Goal: Task Accomplishment & Management: Manage account settings

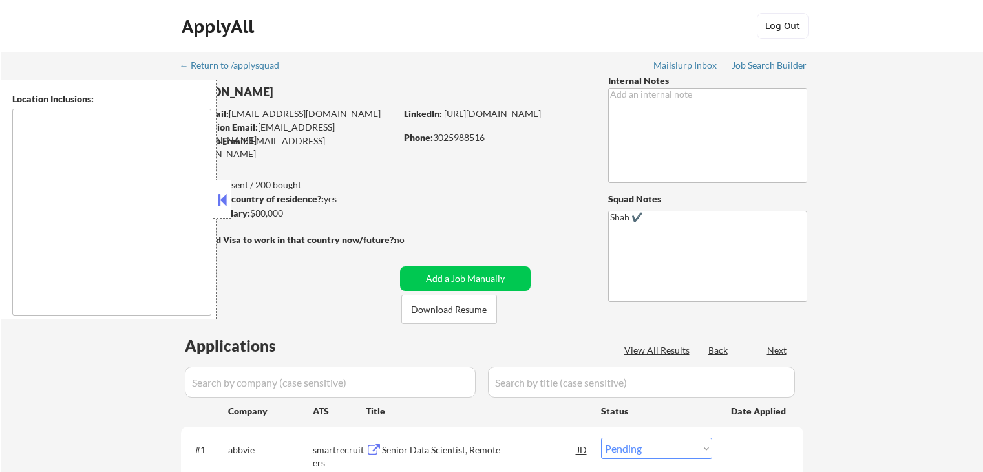
select select ""pending""
type textarea "[GEOGRAPHIC_DATA], DE [GEOGRAPHIC_DATA], [GEOGRAPHIC_DATA], DE [GEOGRAPHIC_DATA…"
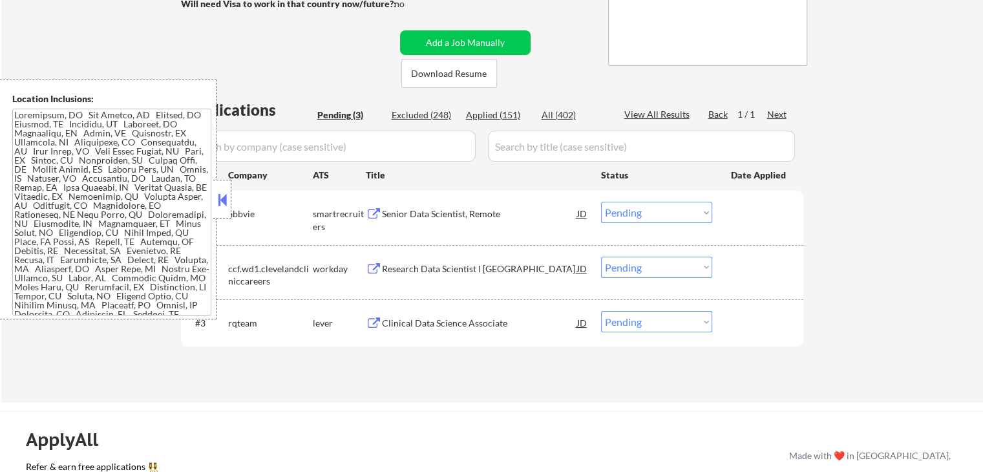
scroll to position [259, 0]
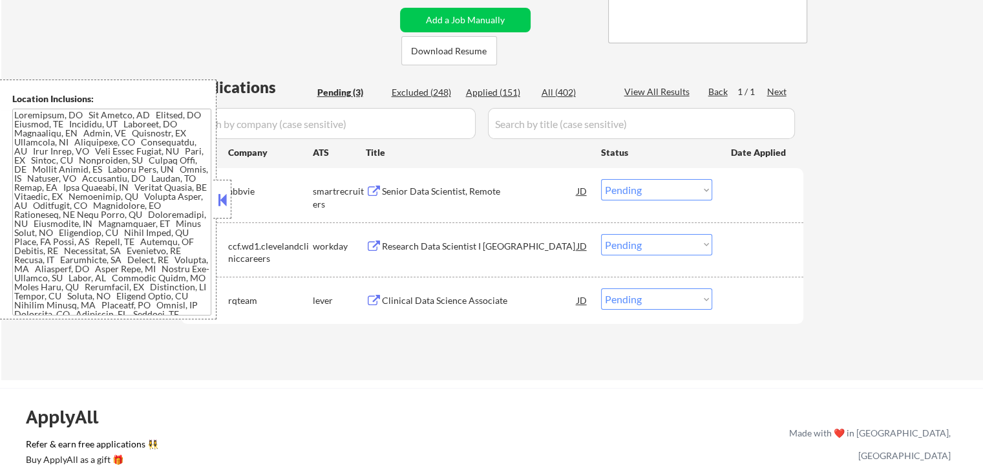
click at [422, 185] on div "Senior Data Scientist, Remote" at bounding box center [479, 191] width 195 height 13
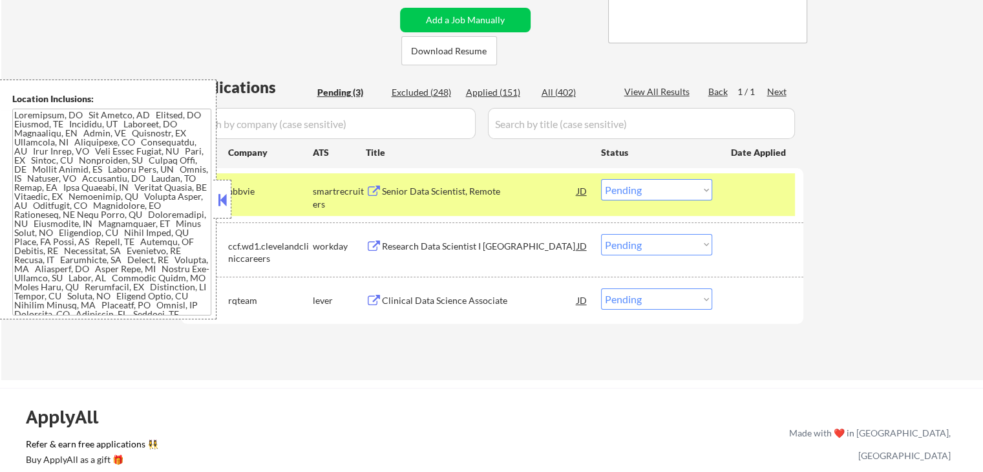
click at [409, 249] on div "Research Data Scientist I [GEOGRAPHIC_DATA]" at bounding box center [479, 246] width 195 height 13
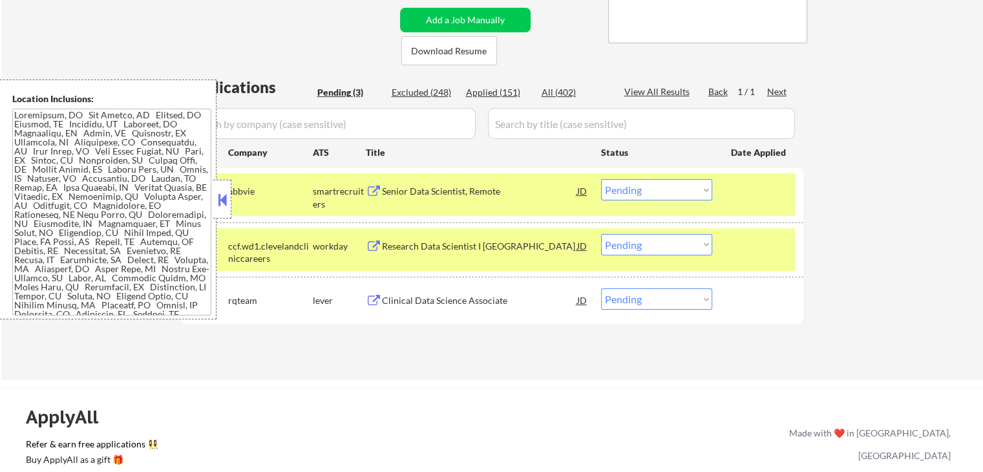
click at [403, 303] on div "Clinical Data Science Associate" at bounding box center [479, 300] width 195 height 13
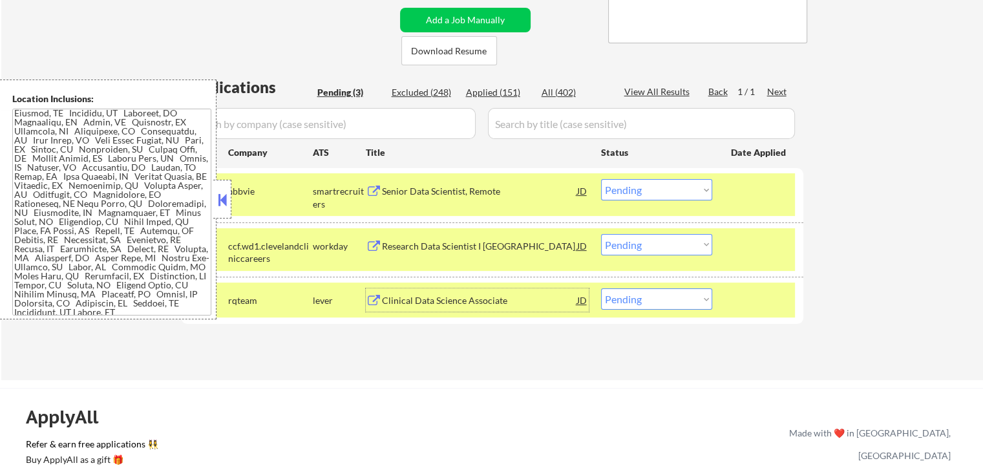
scroll to position [23, 0]
click at [584, 300] on div "JD" at bounding box center [582, 299] width 13 height 23
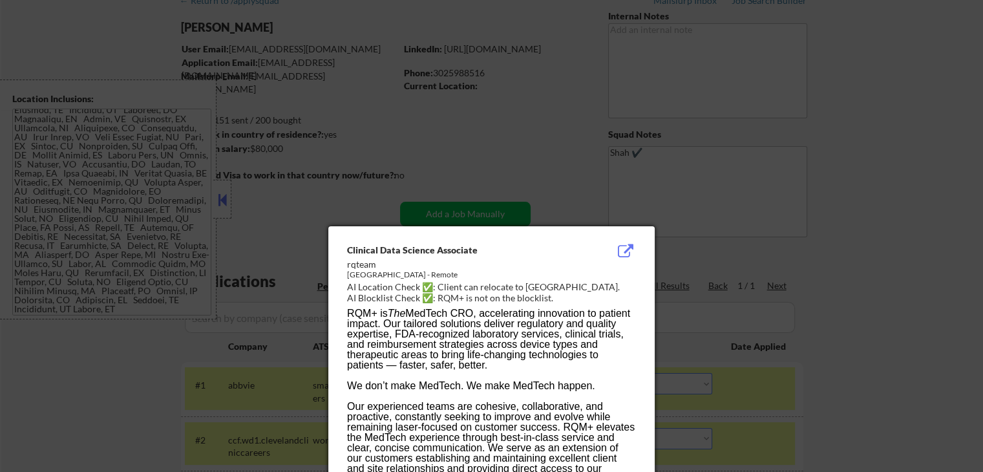
scroll to position [50, 0]
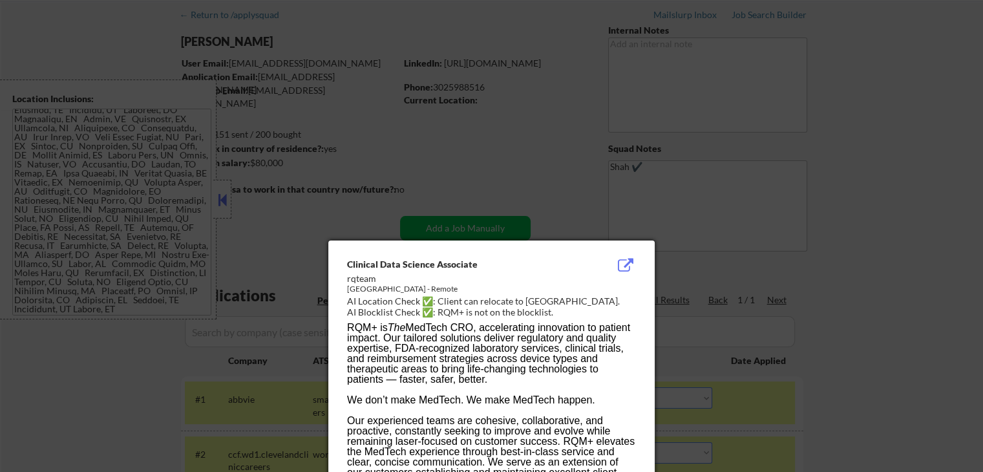
click at [623, 266] on button at bounding box center [625, 266] width 20 height 16
click at [829, 243] on div at bounding box center [491, 236] width 983 height 472
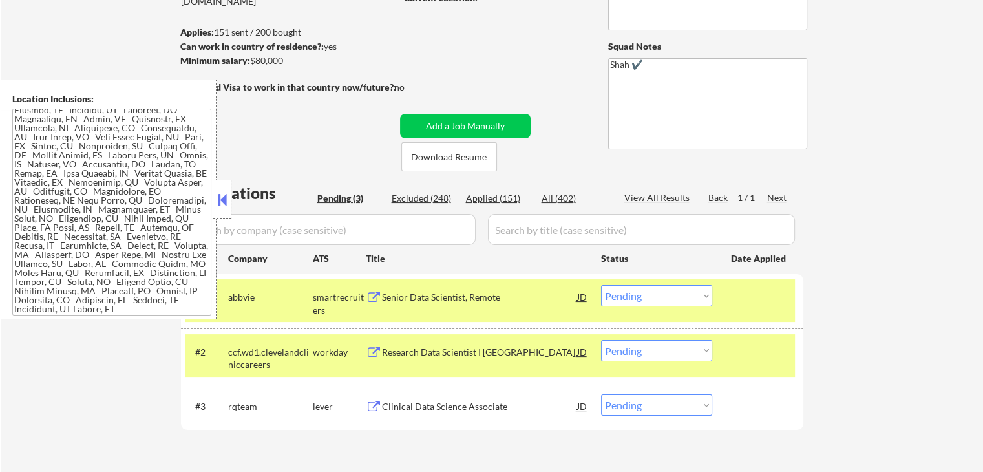
scroll to position [244, 0]
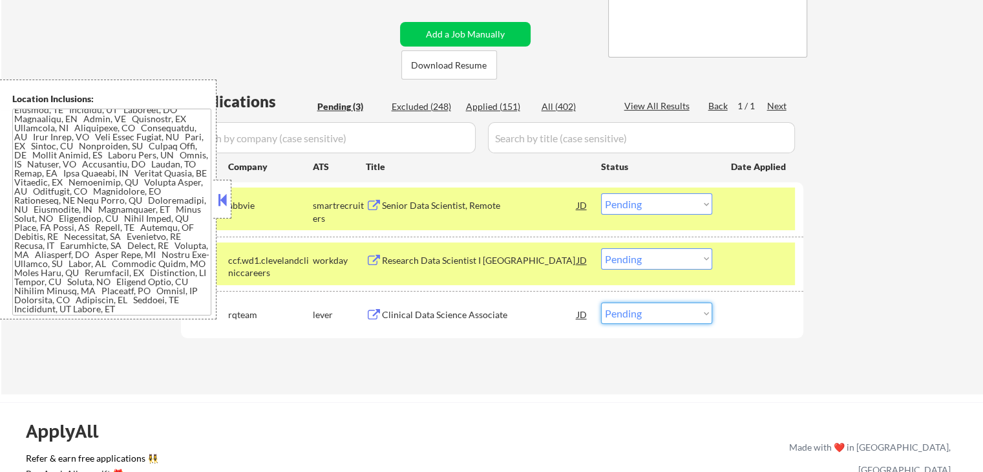
click at [655, 321] on select "Choose an option... Pending Applied Excluded (Questions) Excluded (Expired) Exc…" at bounding box center [656, 313] width 111 height 21
select select ""applied""
click at [601, 303] on select "Choose an option... Pending Applied Excluded (Questions) Excluded (Expired) Exc…" at bounding box center [656, 313] width 111 height 21
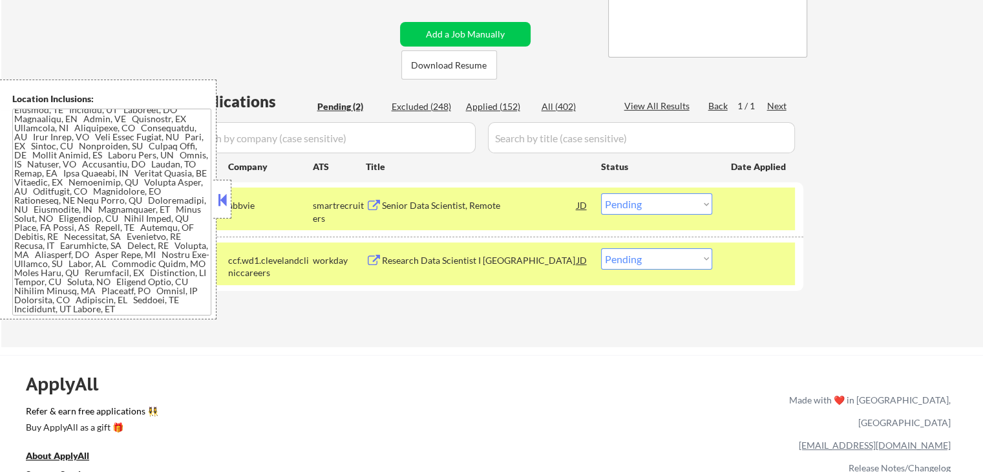
click at [449, 261] on div "Research Data Scientist I [GEOGRAPHIC_DATA]" at bounding box center [479, 260] width 195 height 13
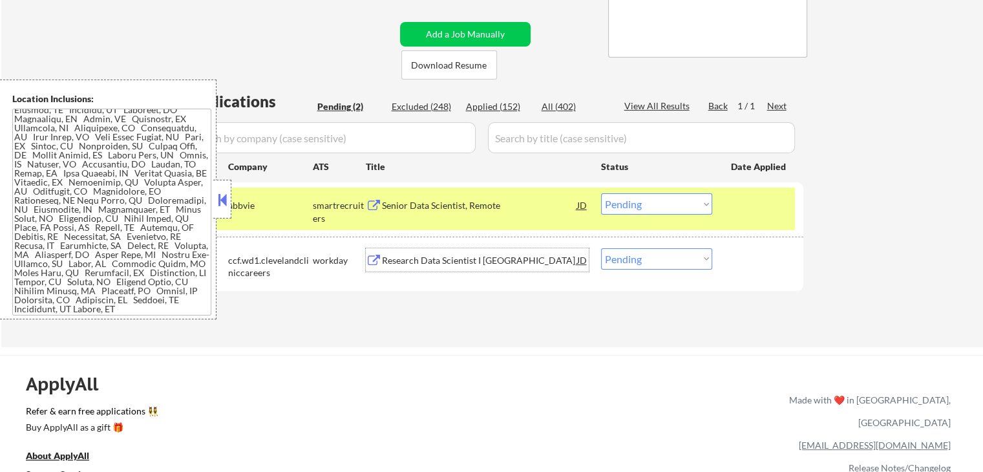
click at [639, 262] on select "Choose an option... Pending Applied Excluded (Questions) Excluded (Expired) Exc…" at bounding box center [656, 258] width 111 height 21
select select ""excluded__expired_""
click at [601, 248] on select "Choose an option... Pending Applied Excluded (Questions) Excluded (Expired) Exc…" at bounding box center [656, 258] width 111 height 21
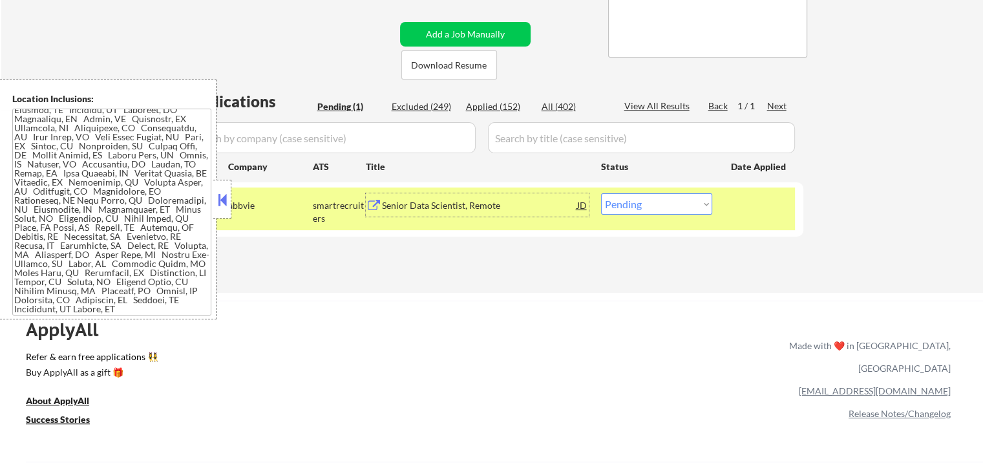
click at [448, 206] on div "Senior Data Scientist, Remote" at bounding box center [479, 205] width 195 height 13
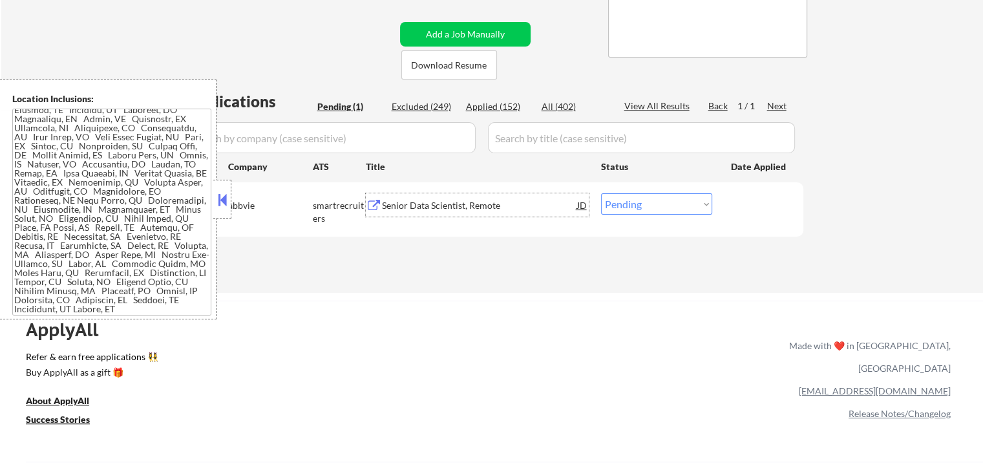
click at [657, 205] on select "Choose an option... Pending Applied Excluded (Questions) Excluded (Expired) Exc…" at bounding box center [656, 203] width 111 height 21
select select ""applied""
click at [601, 193] on select "Choose an option... Pending Applied Excluded (Questions) Excluded (Expired) Exc…" at bounding box center [656, 203] width 111 height 21
click at [640, 290] on div "← Return to /applysquad Mailslurp Inbox Job Search Builder [PERSON_NAME] User E…" at bounding box center [492, 50] width 982 height 486
click at [656, 202] on select "Choose an option... Pending Applied Excluded (Questions) Excluded (Expired) Exc…" at bounding box center [656, 203] width 111 height 21
